Goal: Book appointment/travel/reservation

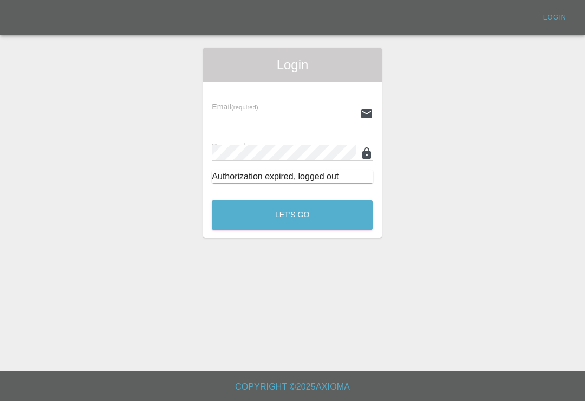
click at [307, 109] on input "text" at bounding box center [284, 114] width 144 height 16
type input "[EMAIL_ADDRESS][DOMAIN_NAME]"
click at [292, 215] on button "Let's Go" at bounding box center [292, 215] width 161 height 30
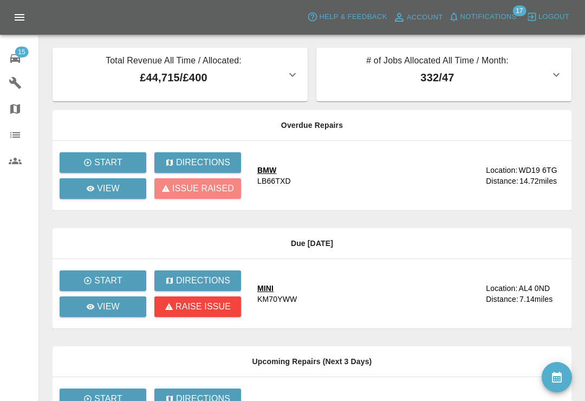
click at [463, 19] on span "Notifications" at bounding box center [489, 17] width 56 height 12
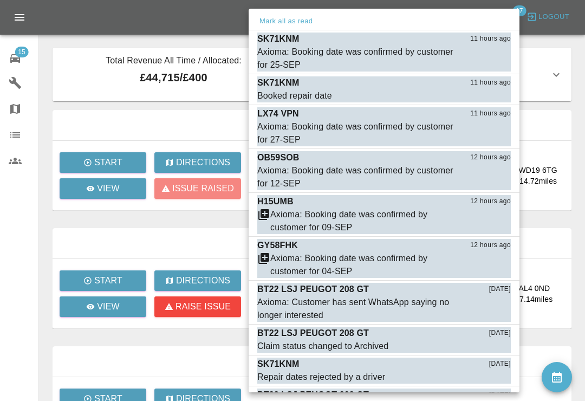
scroll to position [28, 0]
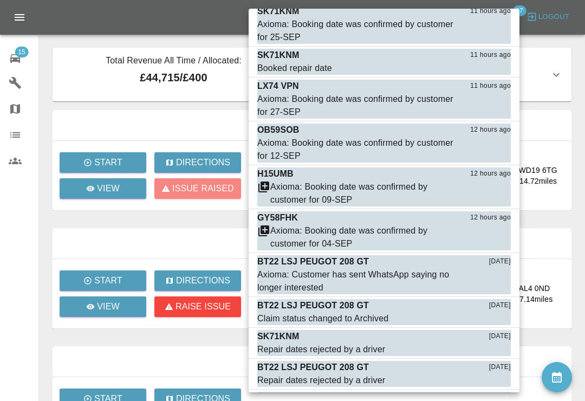
click at [492, 287] on button "Mark as read" at bounding box center [487, 288] width 48 height 12
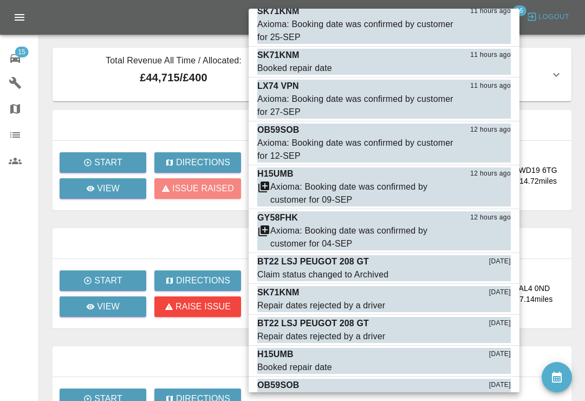
click at [495, 274] on button "Mark as read" at bounding box center [487, 275] width 48 height 12
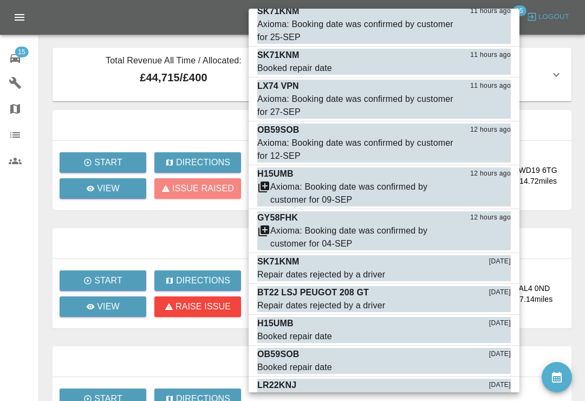
click at [498, 274] on button "Mark as read" at bounding box center [487, 275] width 48 height 12
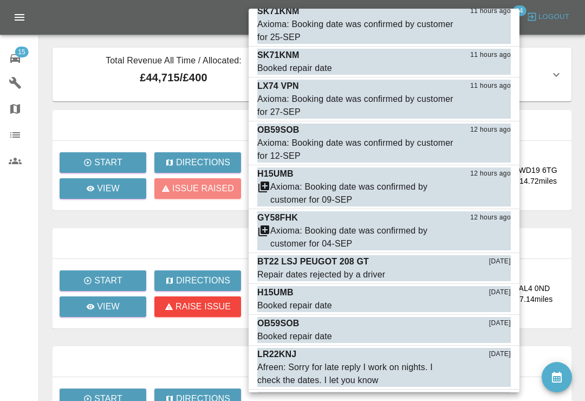
click at [496, 275] on button "Mark as read" at bounding box center [487, 275] width 48 height 12
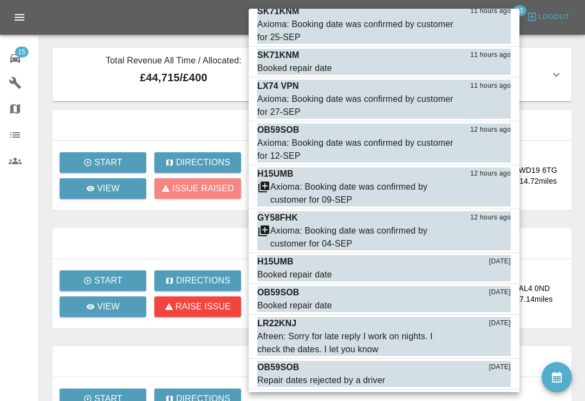
click at [493, 346] on button "Mark as read" at bounding box center [487, 350] width 48 height 12
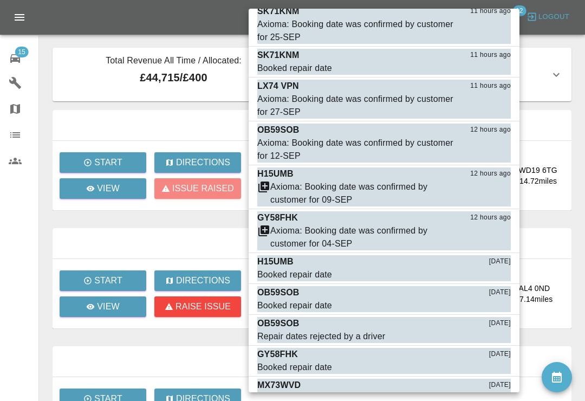
click at [558, 43] on div at bounding box center [292, 200] width 585 height 401
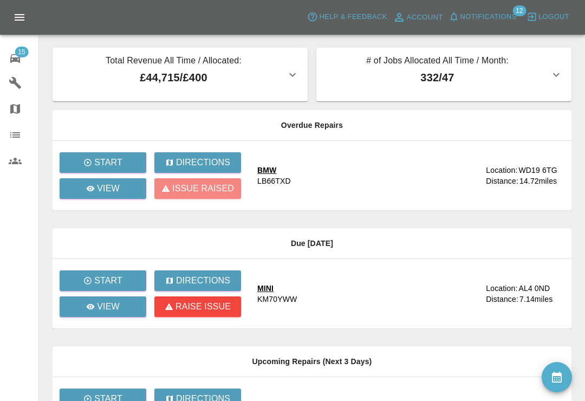
click at [222, 186] on div "Issue raised" at bounding box center [201, 189] width 95 height 26
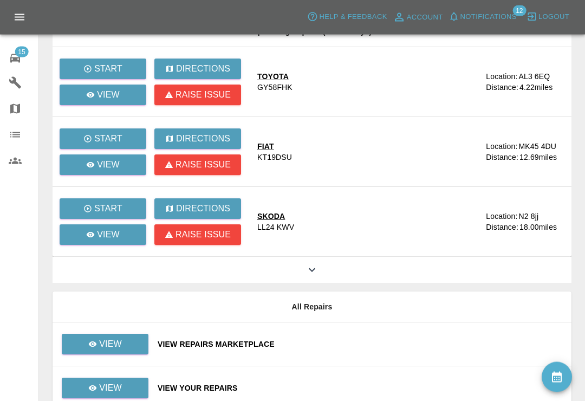
scroll to position [366, 0]
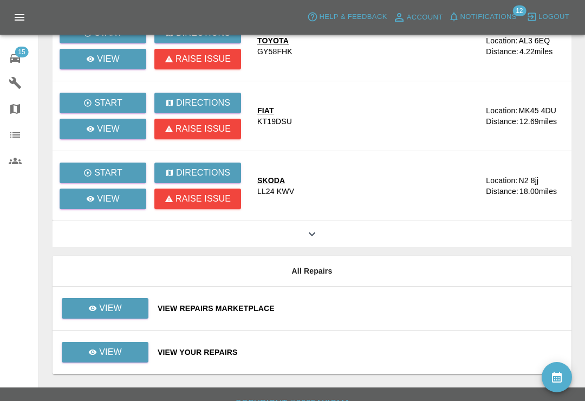
click at [399, 307] on div "View Repairs Marketplace" at bounding box center [360, 308] width 405 height 11
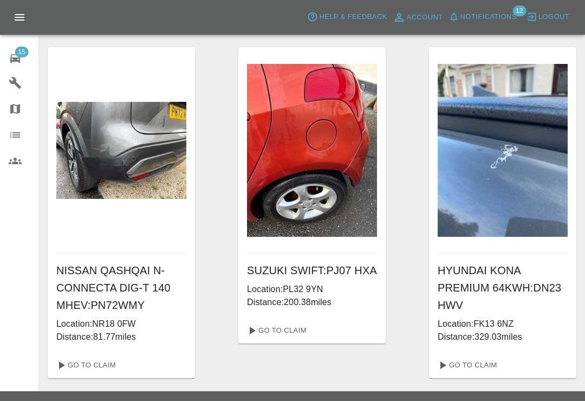
scroll to position [1433, 0]
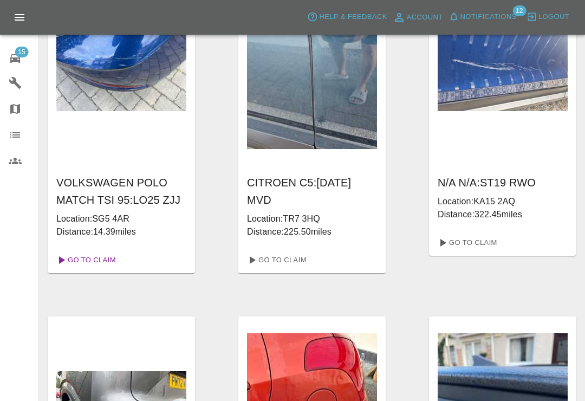
click at [85, 255] on link "Go To Claim" at bounding box center [85, 259] width 67 height 17
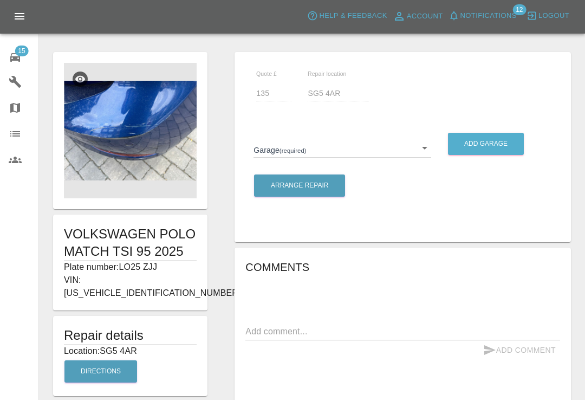
scroll to position [2, 0]
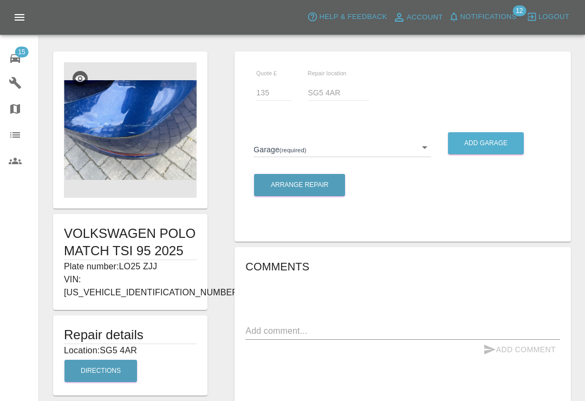
click at [427, 142] on body "Axioma Help & Feedback Account Notifications 12 Logout 15 Repair home Garages M…" at bounding box center [292, 360] width 585 height 725
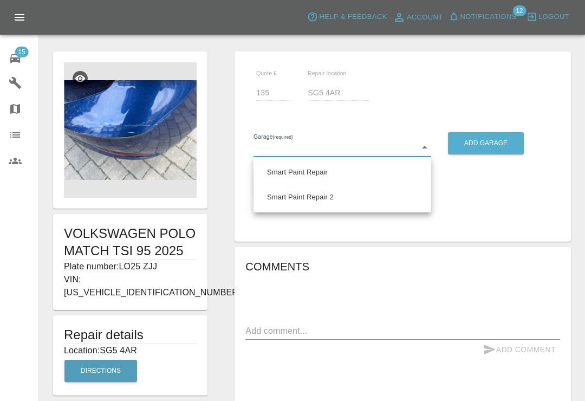
click at [381, 169] on li "Smart Paint Repair" at bounding box center [342, 172] width 172 height 25
type input "679a0979904d91245c525316"
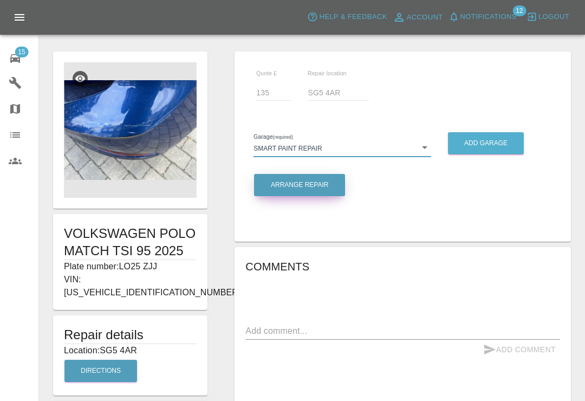
click at [327, 184] on button "Arrange Repair" at bounding box center [299, 185] width 91 height 22
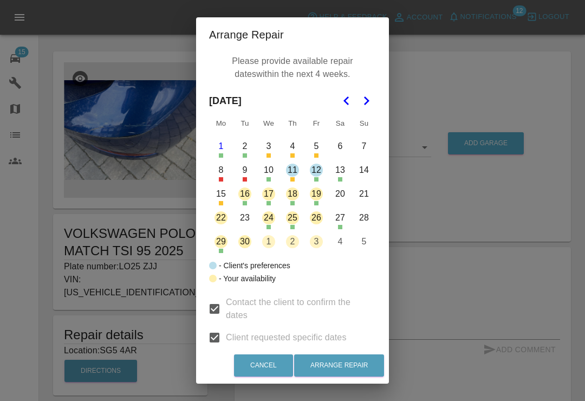
click at [245, 197] on button "16" at bounding box center [245, 194] width 23 height 23
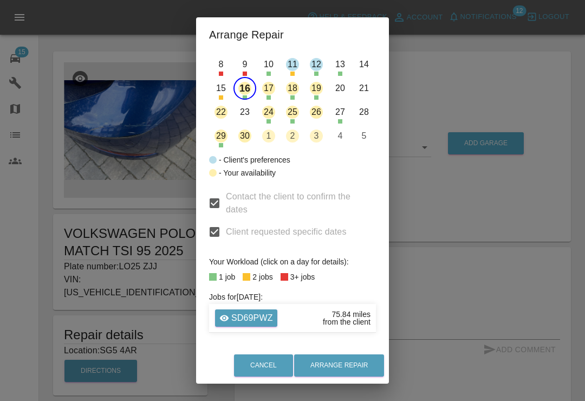
scroll to position [105, 0]
click at [270, 90] on button "17" at bounding box center [268, 88] width 23 height 23
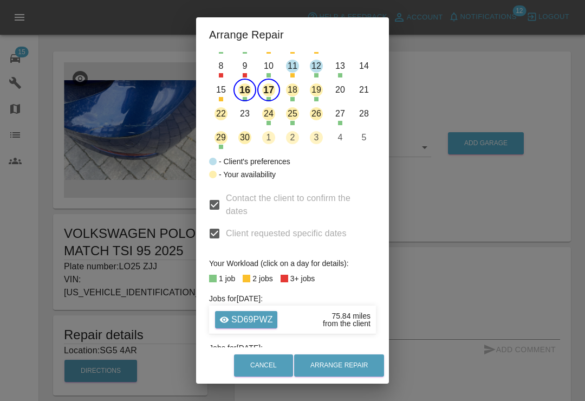
scroll to position [102, 0]
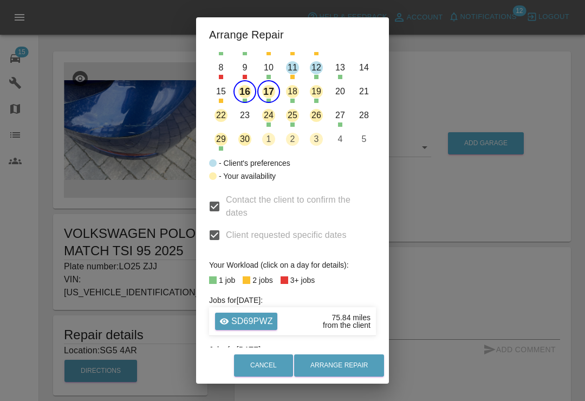
click at [295, 88] on button "18" at bounding box center [292, 91] width 23 height 23
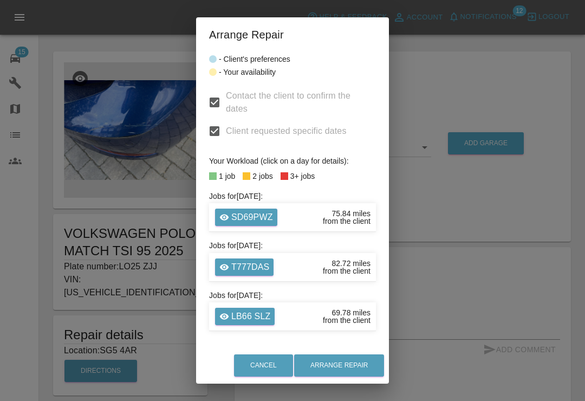
scroll to position [206, 0]
click at [361, 361] on button "Arrange Repair" at bounding box center [339, 365] width 90 height 22
